Goal: Obtain resource: Obtain resource

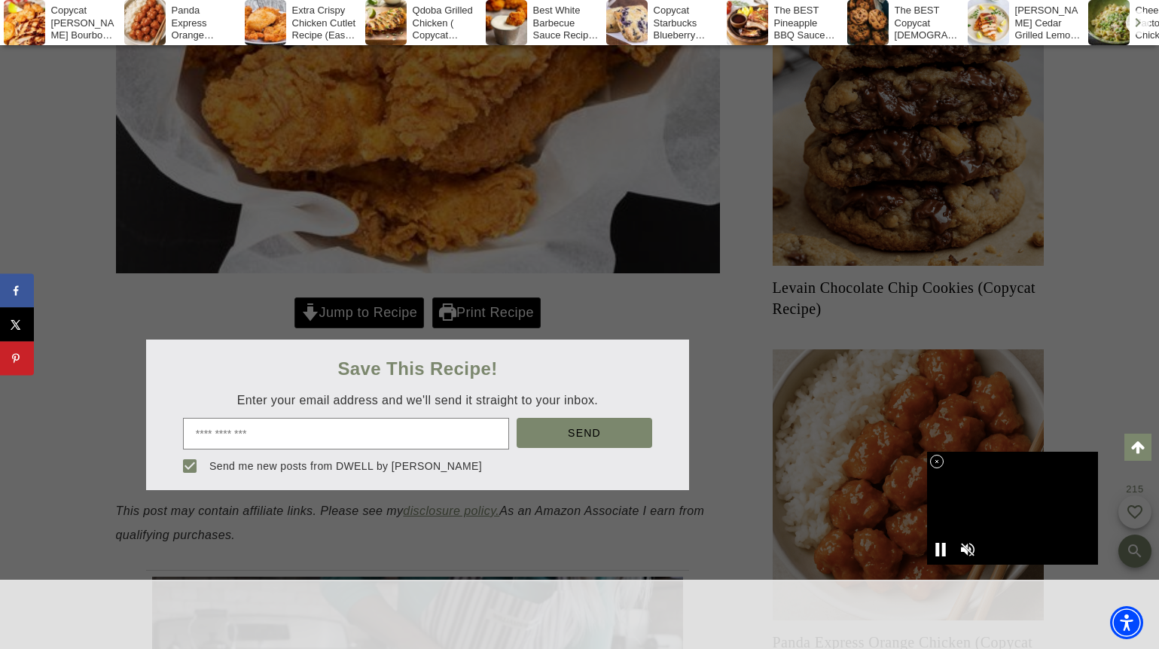
scroll to position [701, 0]
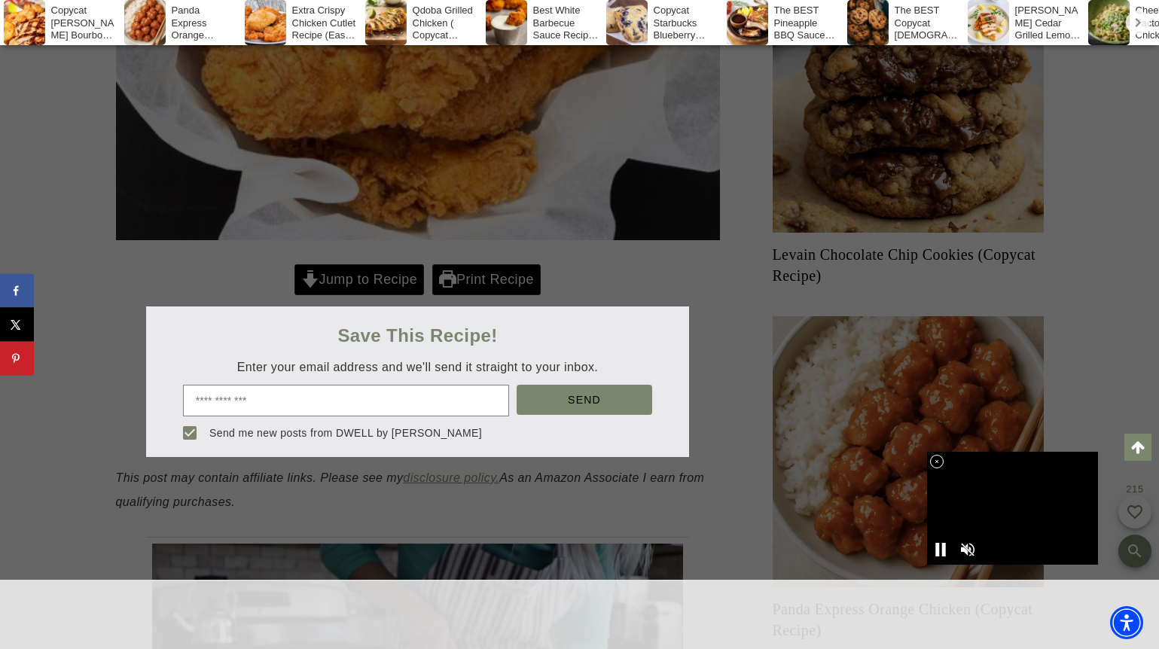
click at [351, 273] on div at bounding box center [579, 324] width 1159 height 649
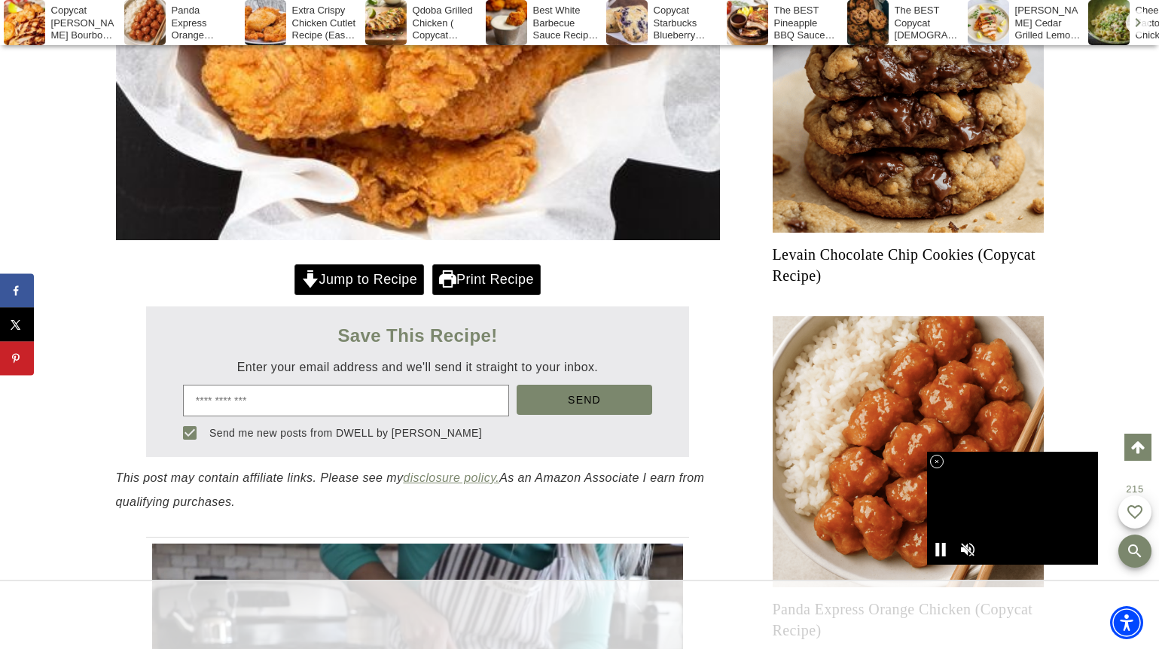
click at [346, 279] on link "Jump to Recipe" at bounding box center [359, 279] width 130 height 31
